Goal: Information Seeking & Learning: Check status

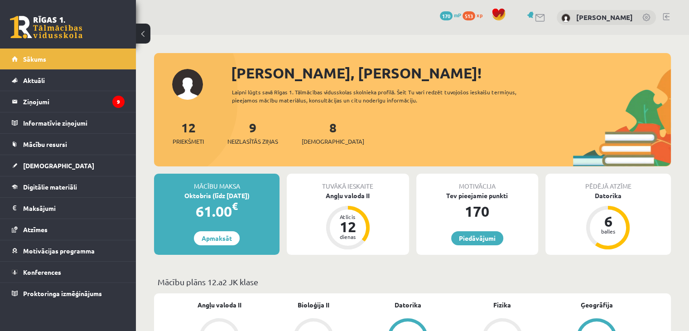
drag, startPoint x: 195, startPoint y: 187, endPoint x: 260, endPoint y: 193, distance: 65.1
click at [260, 193] on div "Mācību maksa Oktobris (līdz [DATE]) 61.00 € Apmaksāt" at bounding box center [216, 214] width 125 height 81
click at [260, 193] on div "Oktobris (līdz [DATE])" at bounding box center [216, 196] width 125 height 10
drag, startPoint x: 191, startPoint y: 184, endPoint x: 259, endPoint y: 191, distance: 68.7
click at [259, 191] on div "Mācību maksa Oktobris (līdz [DATE]) 61.00 € Apmaksāt" at bounding box center [216, 214] width 125 height 81
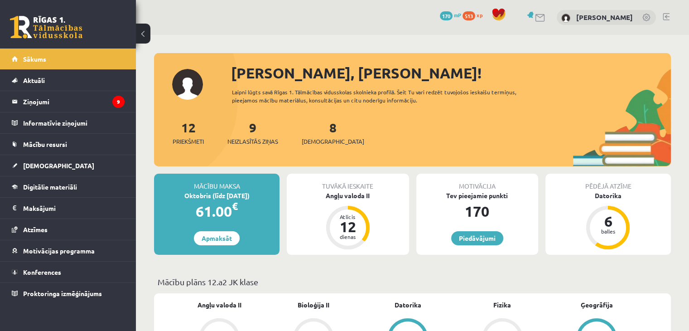
click at [281, 182] on div "Mācību maksa Oktobris (līdz [DATE]) 61.00 € Apmaksāt" at bounding box center [218, 214] width 129 height 81
drag, startPoint x: 193, startPoint y: 183, endPoint x: 259, endPoint y: 195, distance: 67.6
click at [259, 195] on div "Mācību maksa Oktobris (līdz [DATE]) 61.00 € Apmaksāt" at bounding box center [216, 214] width 125 height 81
click at [260, 189] on div "Mācību maksa" at bounding box center [216, 182] width 125 height 17
drag, startPoint x: 192, startPoint y: 182, endPoint x: 264, endPoint y: 197, distance: 73.6
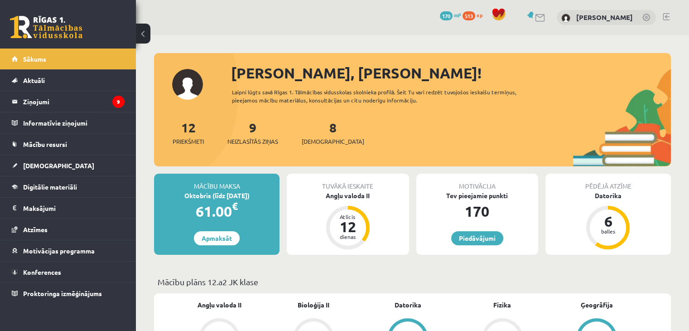
click at [264, 197] on div "Mācību maksa Oktobris (līdz [DATE]) 61.00 € Apmaksāt" at bounding box center [216, 214] width 125 height 81
click at [255, 186] on div "Mācību maksa" at bounding box center [216, 182] width 125 height 17
drag, startPoint x: 194, startPoint y: 183, endPoint x: 256, endPoint y: 194, distance: 63.2
click at [256, 194] on div "Mācību maksa Oktobris (līdz [DATE]) 61.00 € Apmaksāt" at bounding box center [216, 214] width 125 height 81
drag, startPoint x: 256, startPoint y: 194, endPoint x: 274, endPoint y: 173, distance: 28.0
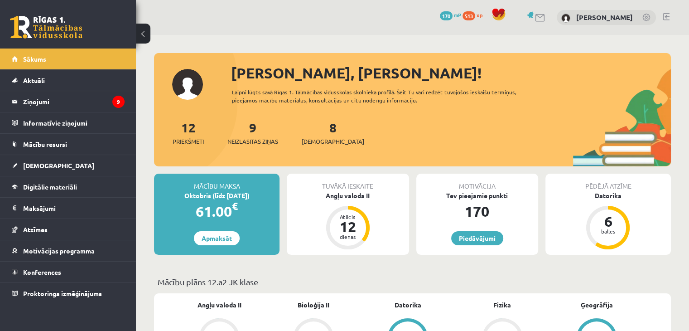
click at [263, 178] on div "Mācību maksa" at bounding box center [216, 182] width 125 height 17
drag, startPoint x: 194, startPoint y: 187, endPoint x: 250, endPoint y: 196, distance: 56.5
drag, startPoint x: 250, startPoint y: 196, endPoint x: 196, endPoint y: 191, distance: 53.7
click at [196, 191] on div "Oktobris (līdz [DATE])" at bounding box center [216, 196] width 125 height 10
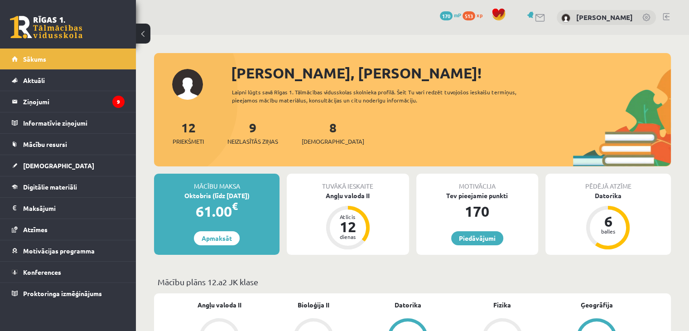
click at [257, 193] on div "Oktobris (līdz [DATE])" at bounding box center [216, 196] width 125 height 10
drag, startPoint x: 192, startPoint y: 183, endPoint x: 272, endPoint y: 194, distance: 80.5
click at [272, 194] on div "Mācību maksa Oktobris (līdz [DATE]) 61.00 € Apmaksāt" at bounding box center [216, 214] width 125 height 81
click at [272, 194] on div "Oktobris (līdz [DATE])" at bounding box center [216, 196] width 125 height 10
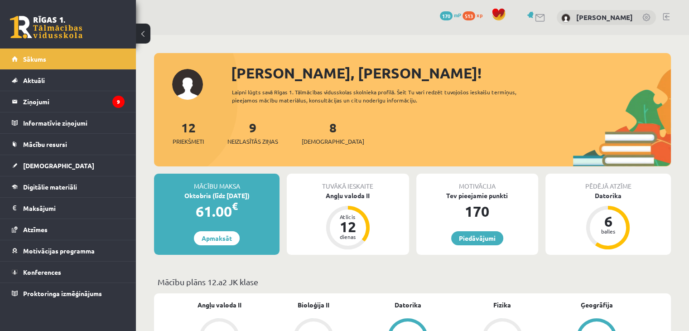
drag, startPoint x: 195, startPoint y: 183, endPoint x: 257, endPoint y: 191, distance: 62.5
click at [257, 191] on div "Mācību maksa Oktobris (līdz [DATE]) 61.00 € Apmaksāt" at bounding box center [216, 214] width 125 height 81
click at [257, 191] on div "Oktobris (līdz [DATE])" at bounding box center [216, 196] width 125 height 10
click at [118, 92] on legend "Ziņojumi 9" at bounding box center [73, 101] width 101 height 21
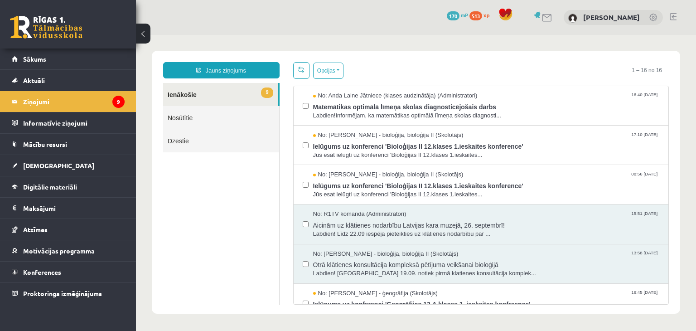
click at [263, 91] on span "9" at bounding box center [267, 92] width 12 height 10
click at [51, 192] on link "Digitālie materiāli" at bounding box center [68, 186] width 113 height 21
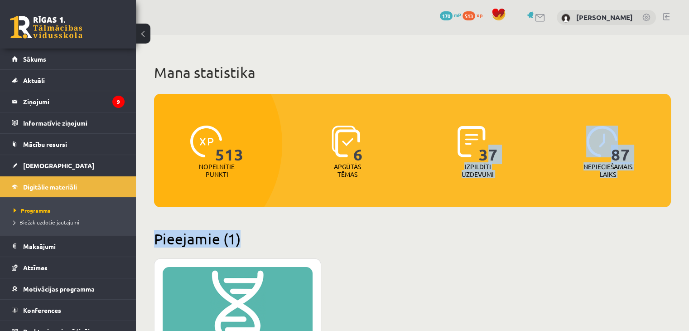
drag, startPoint x: 484, startPoint y: 148, endPoint x: 511, endPoint y: 227, distance: 83.8
drag, startPoint x: 511, startPoint y: 227, endPoint x: 525, endPoint y: 191, distance: 38.9
click at [525, 191] on div "513 Nopelnītie punkti 6 Apgūtās tēmas 37 Izpildīti uzdevumi 87 Nepieciešamais l…" at bounding box center [412, 150] width 517 height 113
click at [506, 163] on div "37 Izpildīti uzdevumi" at bounding box center [478, 152] width 126 height 63
